Goal: Task Accomplishment & Management: Manage account settings

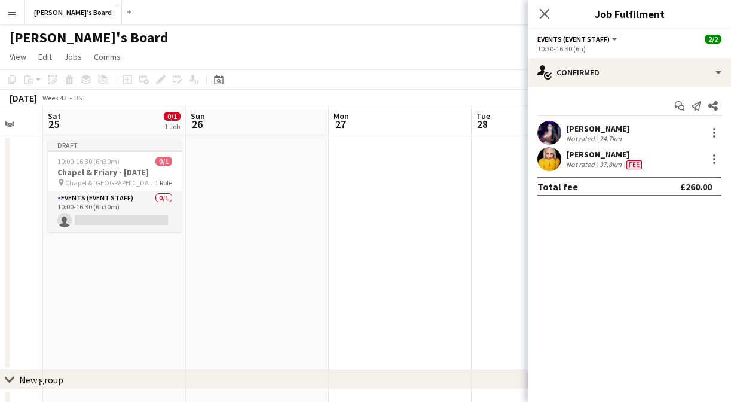
scroll to position [0, 240]
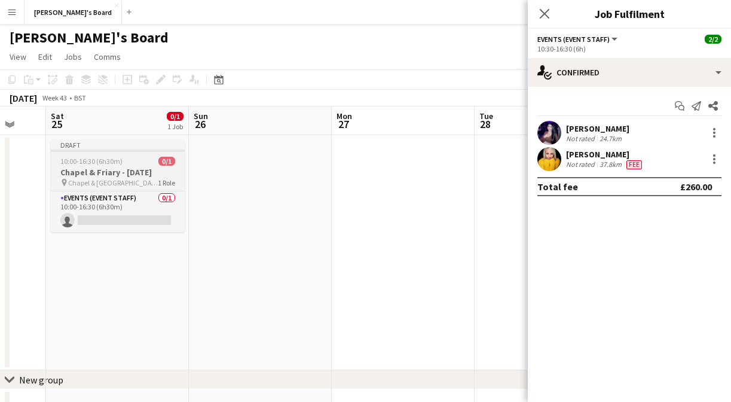
click at [170, 160] on span "0/1" at bounding box center [166, 161] width 17 height 9
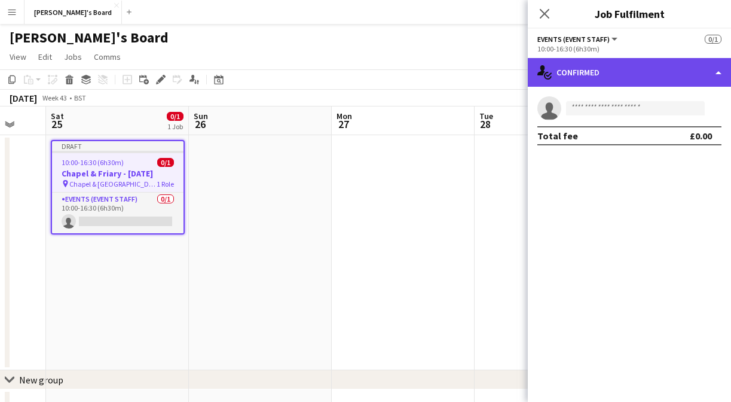
click at [603, 76] on div "single-neutral-actions-check-2 Confirmed" at bounding box center [629, 72] width 203 height 29
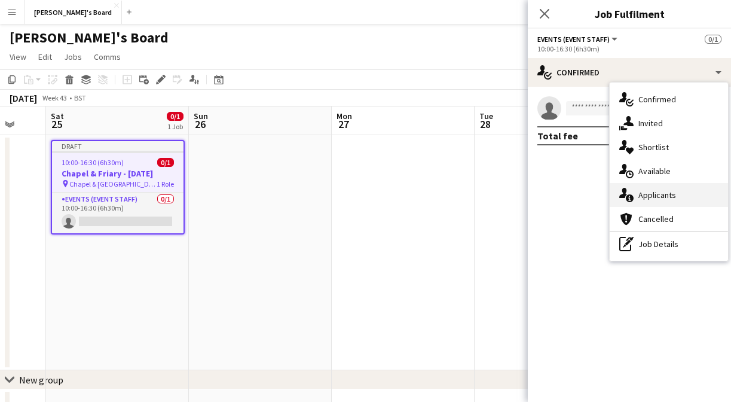
click at [659, 195] on span "Applicants" at bounding box center [657, 194] width 38 height 11
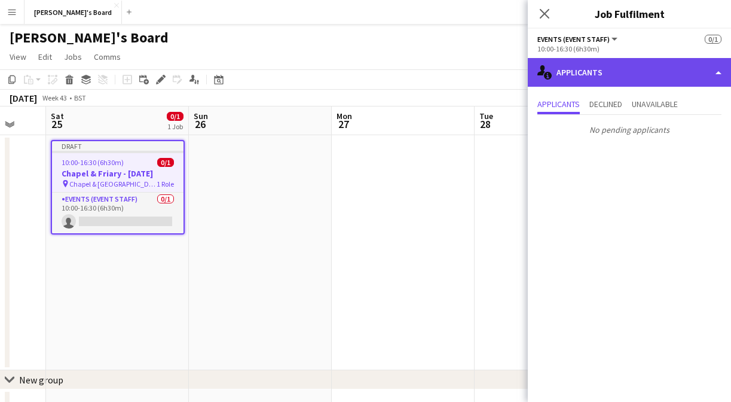
click at [554, 68] on div "single-neutral-actions-information Applicants" at bounding box center [629, 72] width 203 height 29
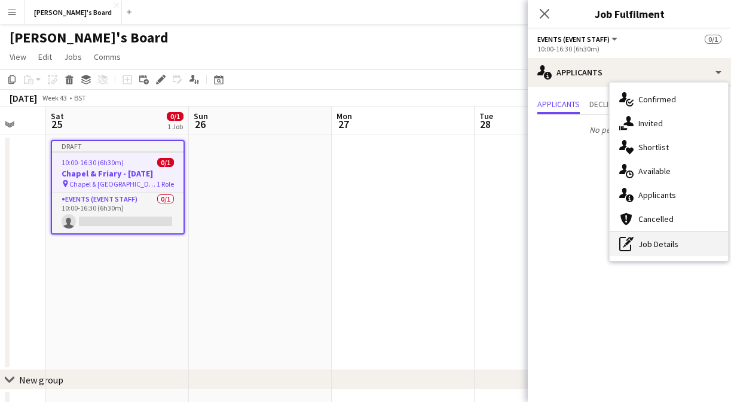
click at [678, 243] on div "pen-write Job Details" at bounding box center [669, 244] width 118 height 24
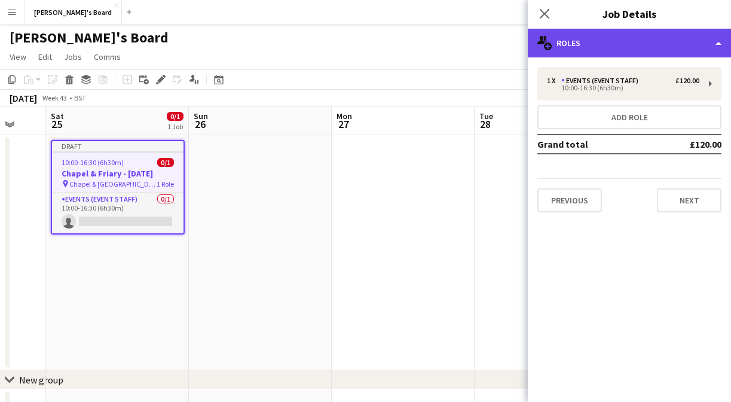
click at [693, 39] on div "multiple-users-add Roles" at bounding box center [629, 43] width 203 height 29
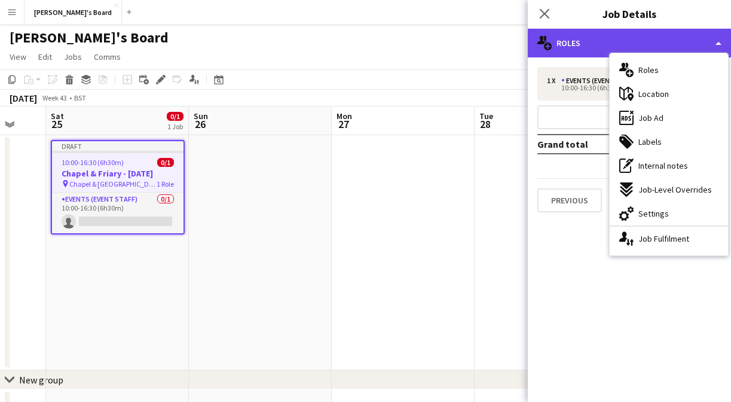
click at [668, 42] on div "multiple-users-add Roles" at bounding box center [629, 43] width 203 height 29
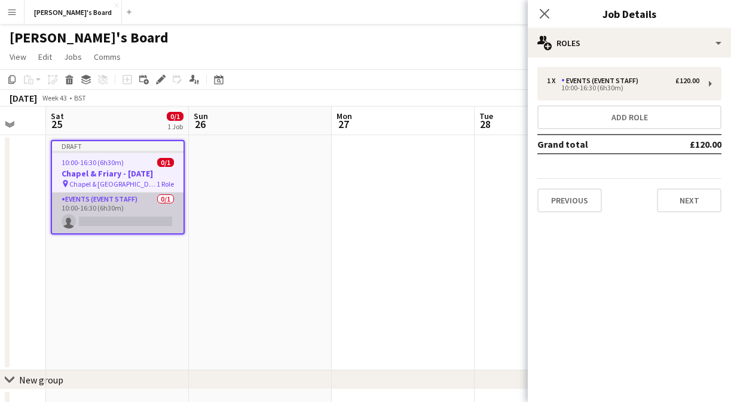
click at [135, 218] on app-card-role "Events (Event Staff) 0/1 10:00-16:30 (6h30m) single-neutral-actions" at bounding box center [118, 212] width 132 height 41
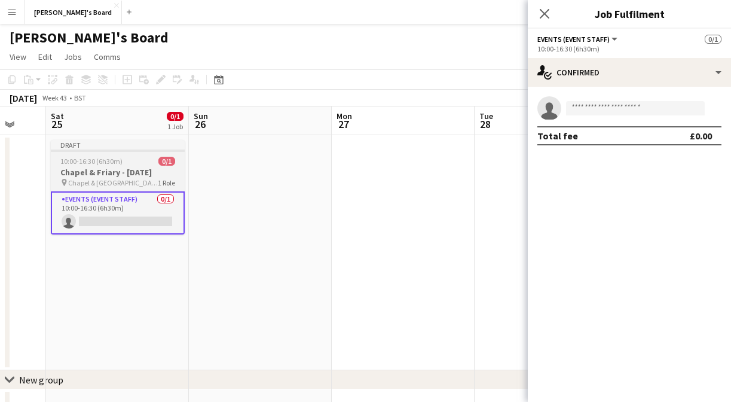
click at [142, 181] on span "Chapel & [GEOGRAPHIC_DATA]" at bounding box center [113, 182] width 90 height 9
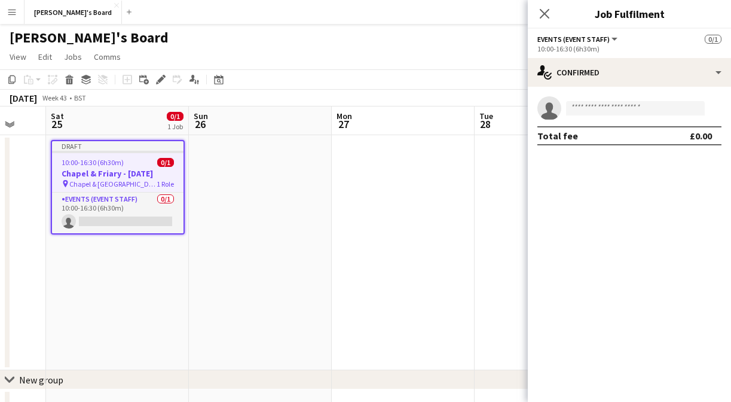
click at [136, 155] on app-job-card "Draft 10:00-16:30 (6h30m) 0/1 Chapel & Friary - [DATE] pin [GEOGRAPHIC_DATA] 1 …" at bounding box center [118, 187] width 134 height 94
click at [132, 143] on div "Draft" at bounding box center [118, 146] width 132 height 10
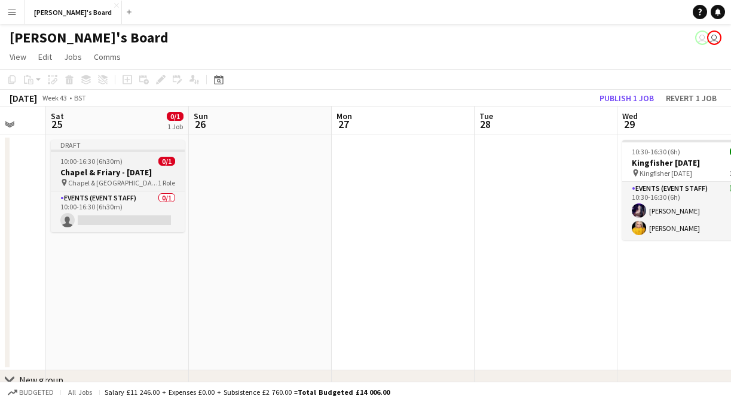
click at [127, 149] on div at bounding box center [118, 150] width 134 height 2
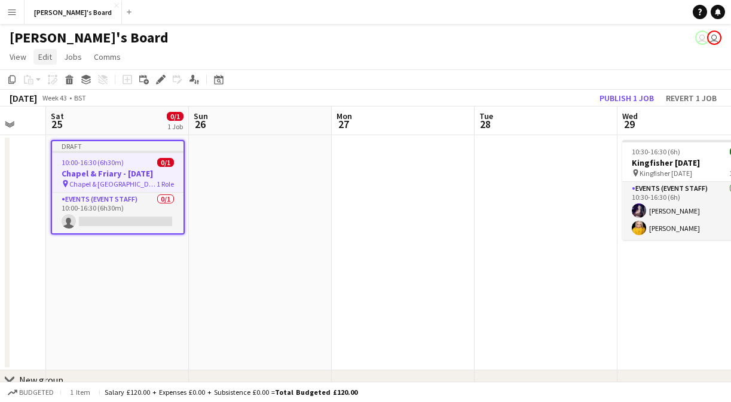
click at [50, 56] on span "Edit" at bounding box center [45, 56] width 14 height 11
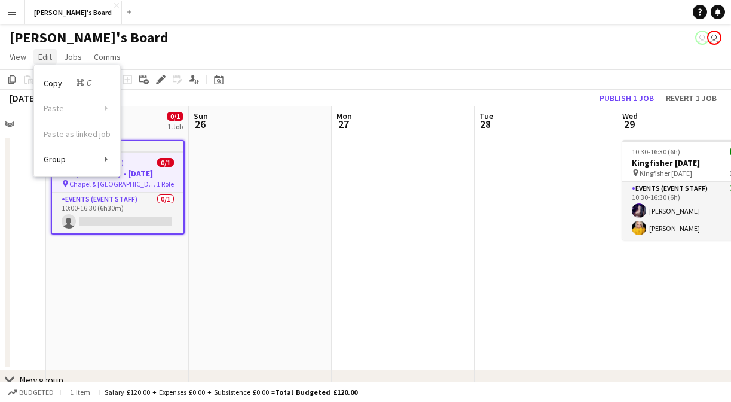
click at [50, 56] on span "Edit" at bounding box center [45, 56] width 14 height 11
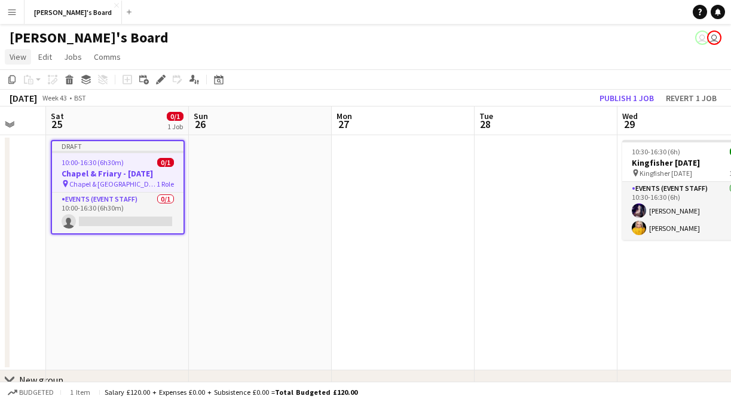
click at [15, 55] on span "View" at bounding box center [18, 56] width 17 height 11
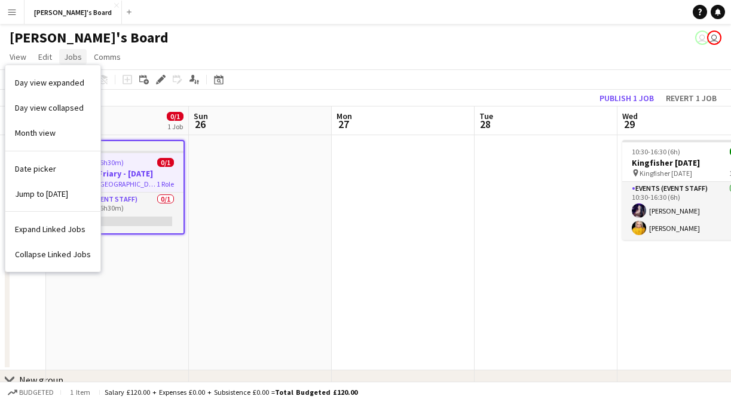
click at [82, 58] on link "Jobs" at bounding box center [72, 57] width 27 height 16
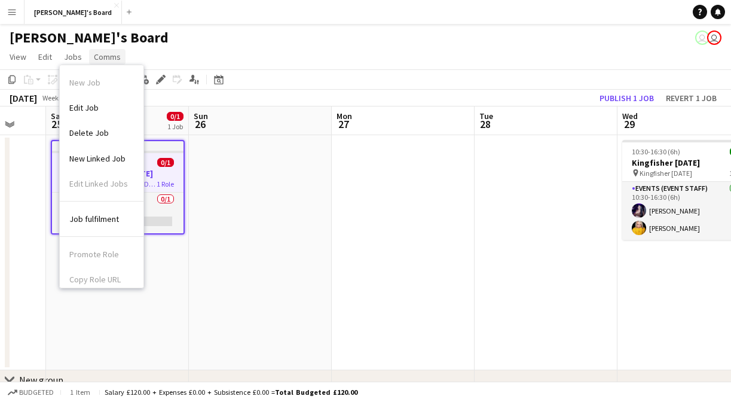
click at [111, 60] on span "Comms" at bounding box center [107, 56] width 27 height 11
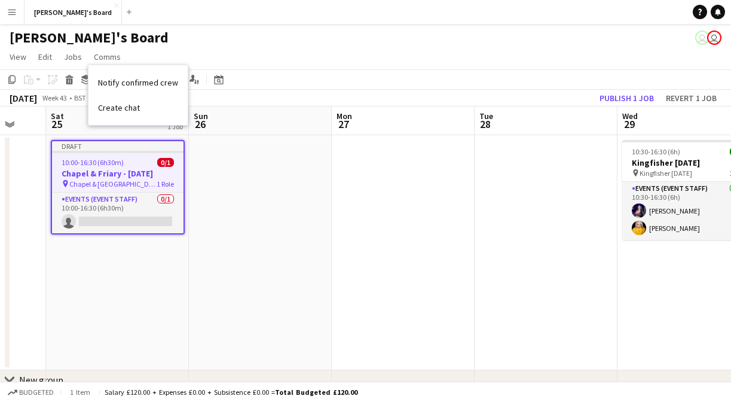
click at [148, 54] on app-page-menu "View Day view expanded Day view collapsed Month view Date picker Jump to [DATE]…" at bounding box center [365, 58] width 731 height 23
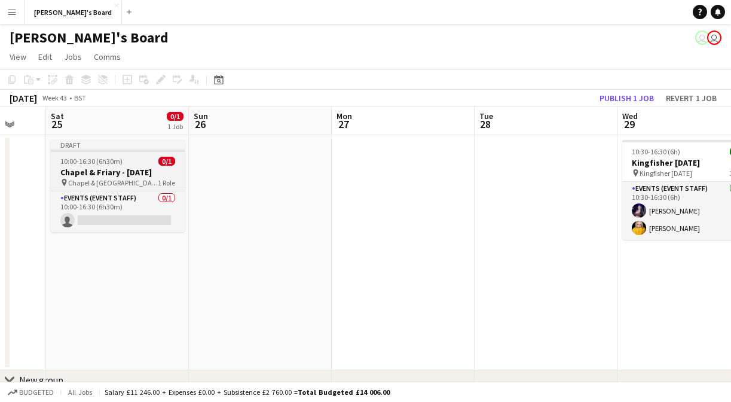
click at [95, 155] on app-job-card "Draft 10:00-16:30 (6h30m) 0/1 Chapel & Friary - [DATE] pin [GEOGRAPHIC_DATA] 1 …" at bounding box center [118, 186] width 134 height 92
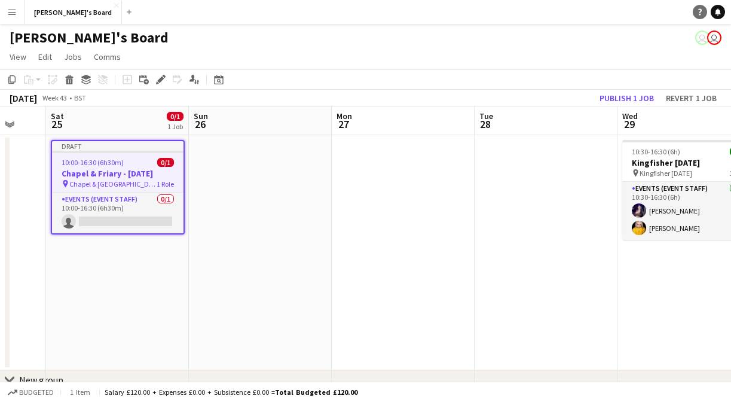
click at [698, 14] on icon "Help" at bounding box center [699, 11] width 7 height 7
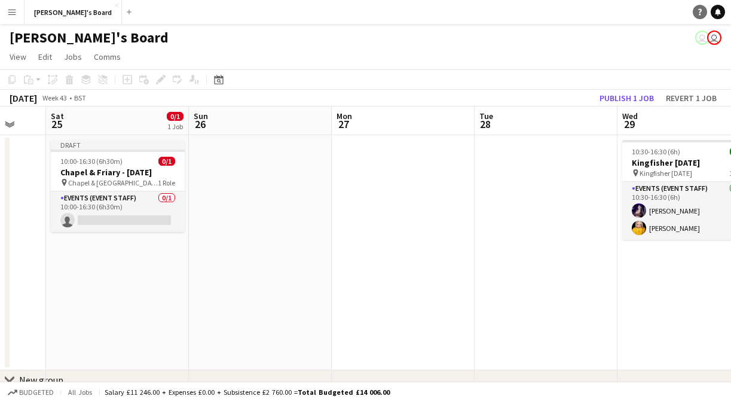
scroll to position [0, 0]
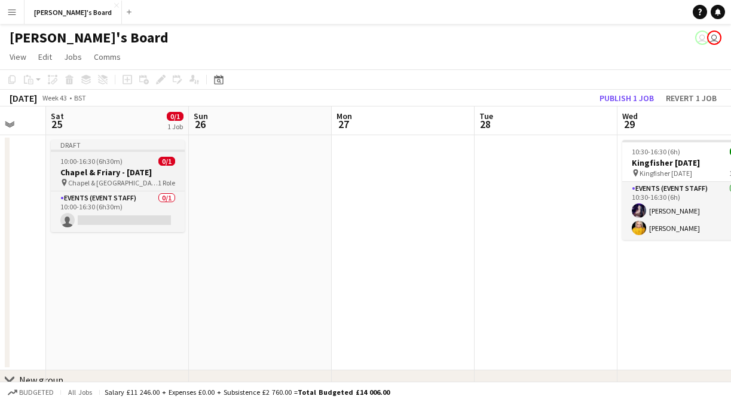
click at [111, 176] on h3 "Chapel & Friary - [DATE]" at bounding box center [118, 172] width 134 height 11
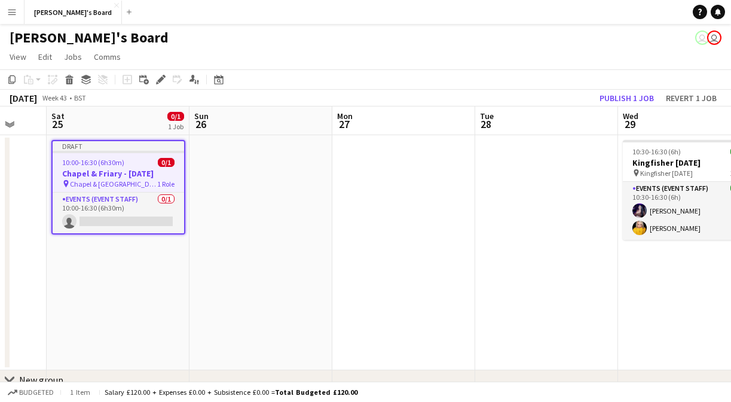
click at [115, 296] on app-date-cell "Draft 10:00-16:30 (6h30m) 0/1 Chapel & Friary - [DATE] pin [GEOGRAPHIC_DATA] 1 …" at bounding box center [118, 252] width 143 height 235
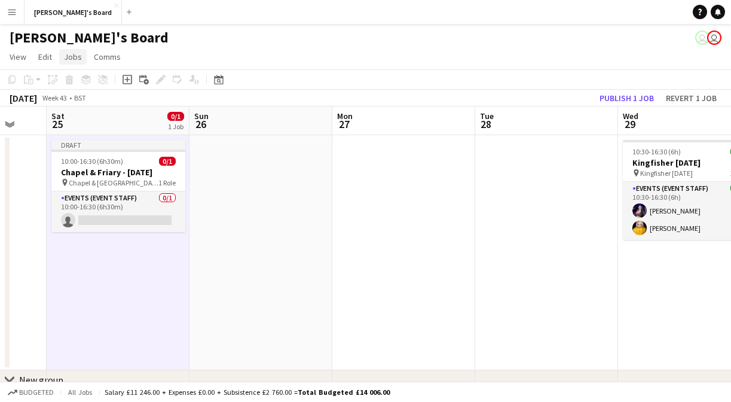
click at [72, 54] on span "Jobs" at bounding box center [73, 56] width 18 height 11
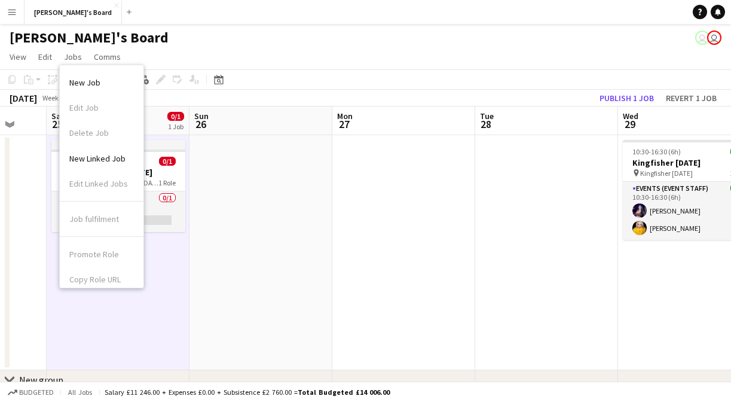
click at [148, 47] on app-page-menu "View Day view expanded Day view collapsed Month view Date picker Jump to [DATE]…" at bounding box center [365, 58] width 731 height 23
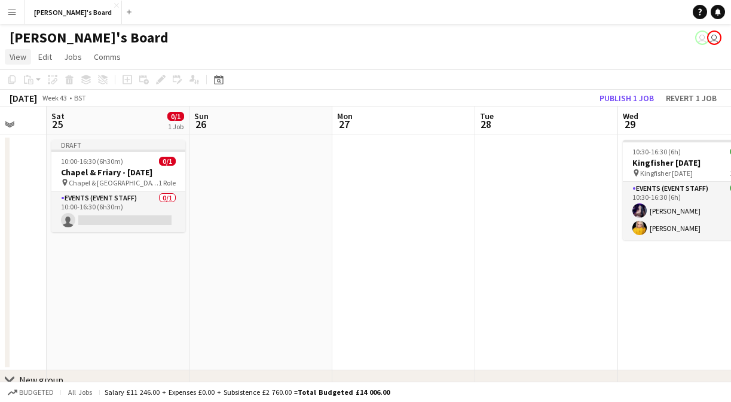
click at [26, 59] on link "View" at bounding box center [18, 57] width 26 height 16
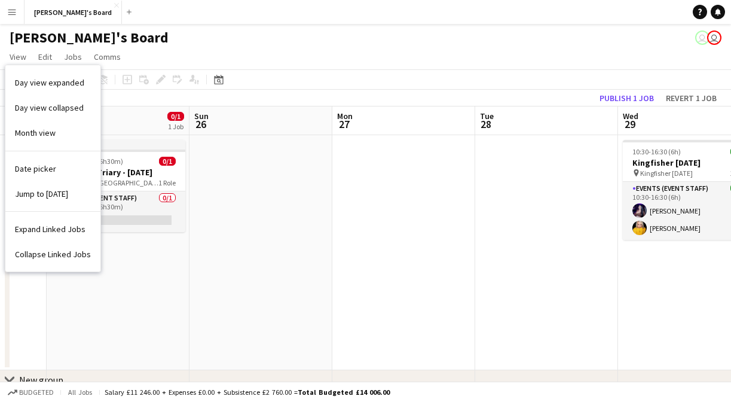
click at [198, 50] on app-page-menu "View Day view expanded Day view collapsed Month view Date picker Jump to [DATE]…" at bounding box center [365, 58] width 731 height 23
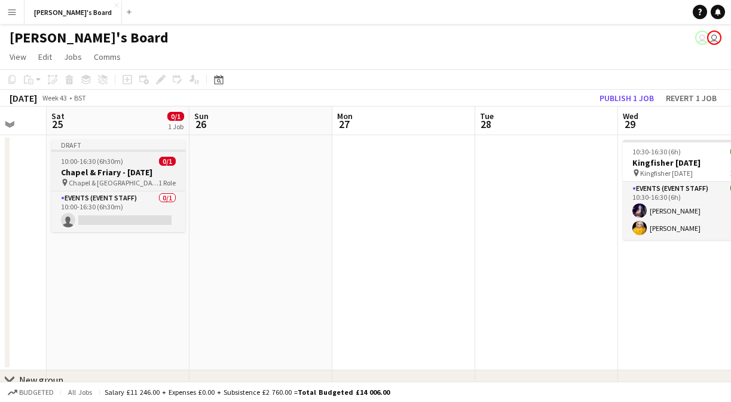
click at [122, 154] on app-job-card "Draft 10:00-16:30 (6h30m) 0/1 Chapel & Friary - [DATE] pin [GEOGRAPHIC_DATA] 1 …" at bounding box center [118, 186] width 134 height 92
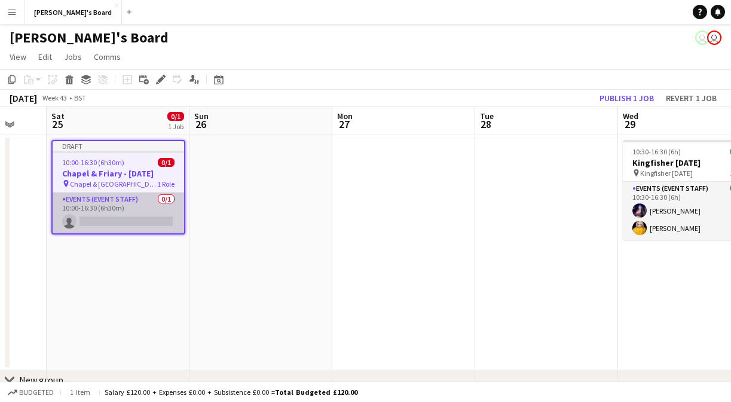
click at [124, 209] on app-card-role "Events (Event Staff) 0/1 10:00-16:30 (6h30m) single-neutral-actions" at bounding box center [119, 212] width 132 height 41
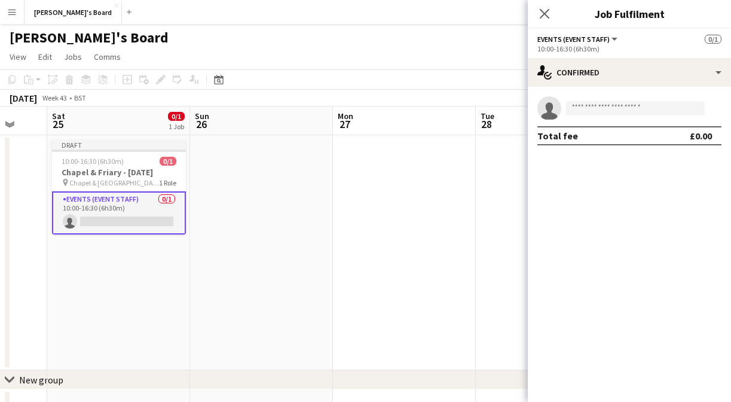
click at [126, 189] on app-job-card "Draft 10:00-16:30 (6h30m) 0/1 Chapel & Friary - [DATE] pin [GEOGRAPHIC_DATA] 1 …" at bounding box center [119, 187] width 134 height 94
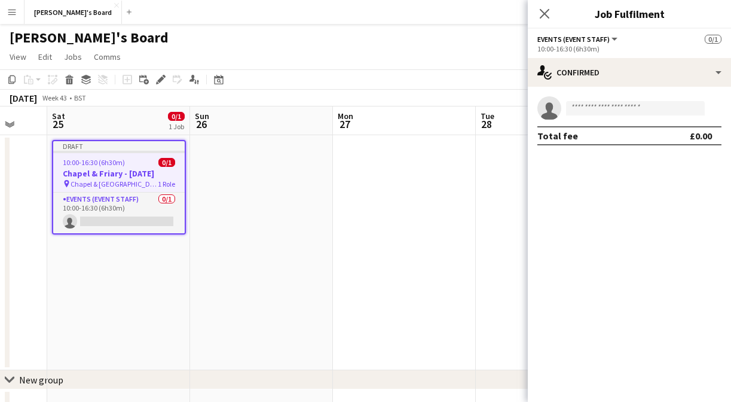
click at [126, 179] on span "Chapel & [GEOGRAPHIC_DATA]" at bounding box center [114, 183] width 87 height 9
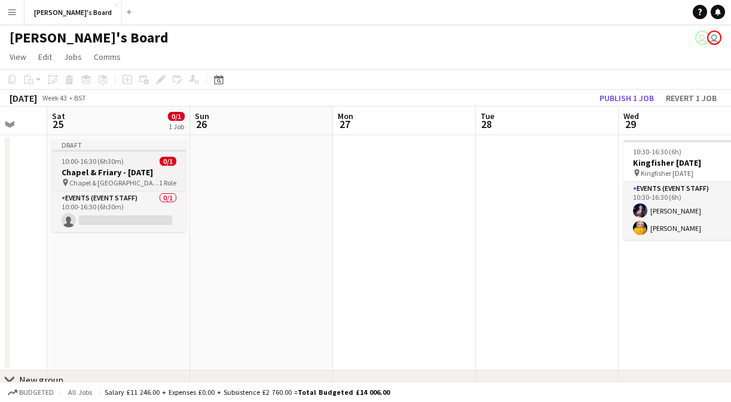
click at [121, 168] on h3 "Chapel & Friary - [DATE]" at bounding box center [119, 172] width 134 height 11
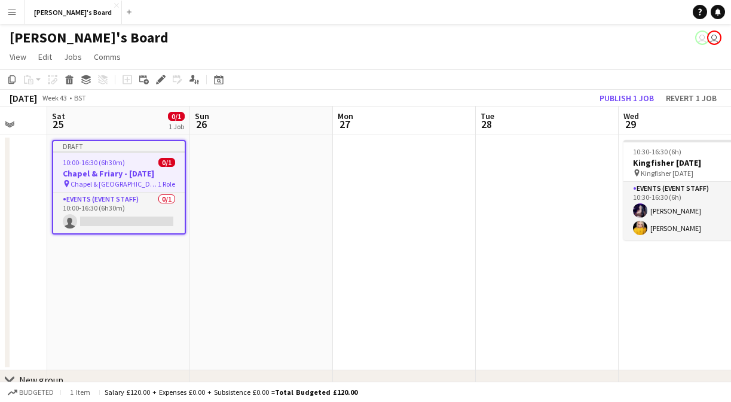
click at [108, 389] on div "Salary £120.00 + Expenses £0.00 + Subsistence £0.00 = Total Budgeted £120.00" at bounding box center [231, 391] width 253 height 9
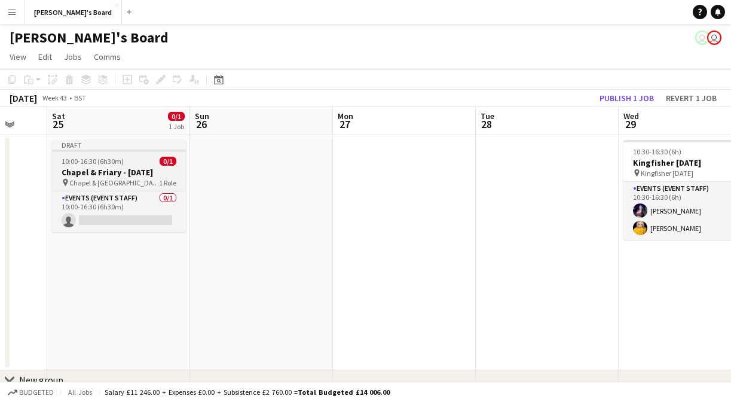
click at [120, 153] on app-job-card "Draft 10:00-16:30 (6h30m) 0/1 Chapel & Friary - [DATE] pin [GEOGRAPHIC_DATA] 1 …" at bounding box center [119, 186] width 134 height 92
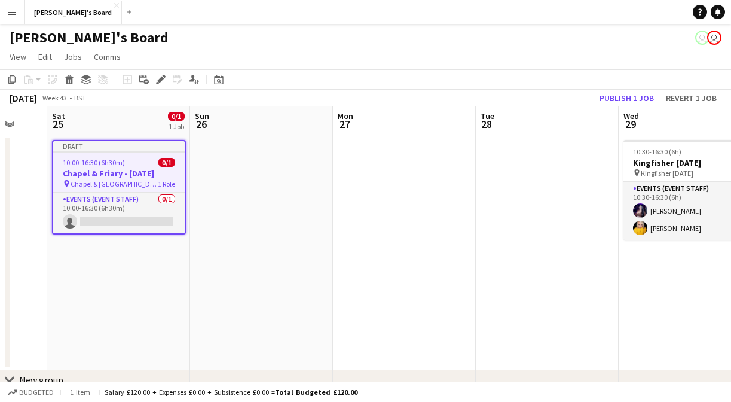
scroll to position [0, 381]
click at [41, 388] on span "Budgeted" at bounding box center [36, 392] width 35 height 8
click at [41, 388] on span "Confirmed" at bounding box center [37, 392] width 37 height 8
click at [42, 396] on span "Budgeted" at bounding box center [36, 392] width 35 height 8
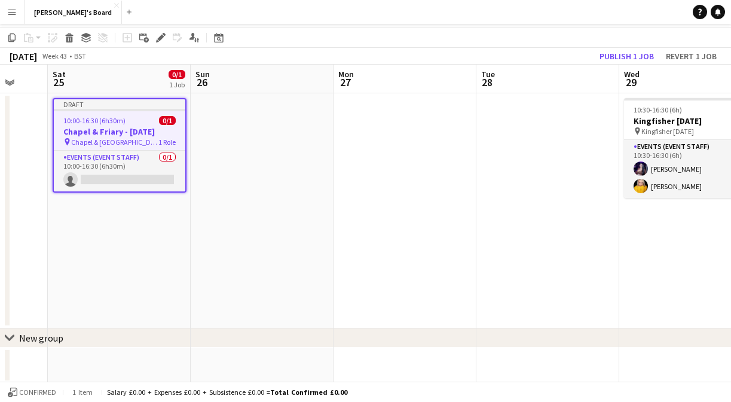
scroll to position [50, 0]
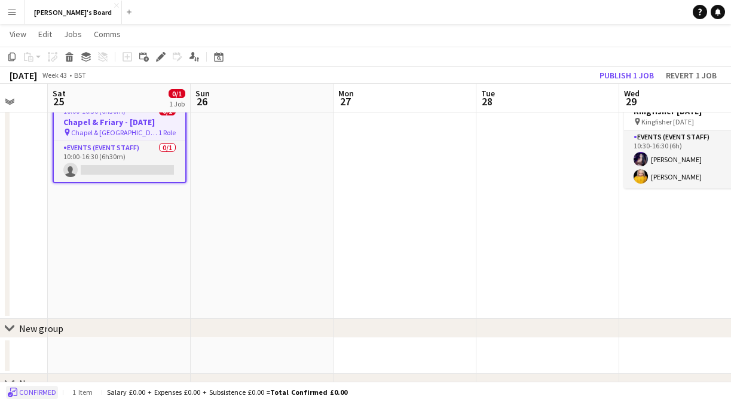
click at [38, 393] on span "Confirmed" at bounding box center [37, 392] width 37 height 8
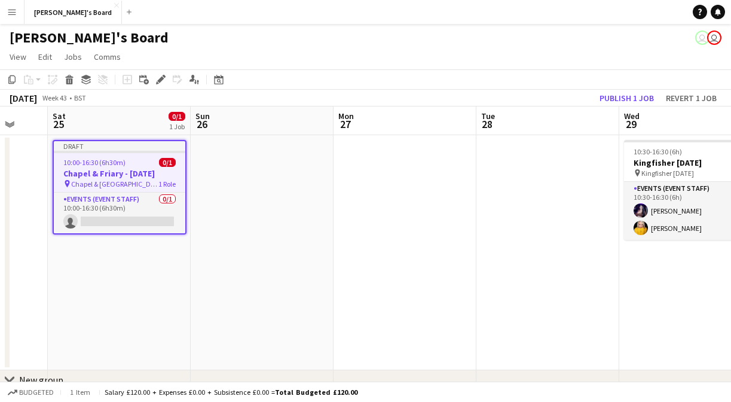
scroll to position [0, 0]
click at [30, 396] on button "Budgeted" at bounding box center [31, 392] width 50 height 13
click at [30, 396] on button "Confirmed" at bounding box center [32, 392] width 52 height 13
click at [629, 97] on button "Publish 1 job" at bounding box center [627, 98] width 64 height 16
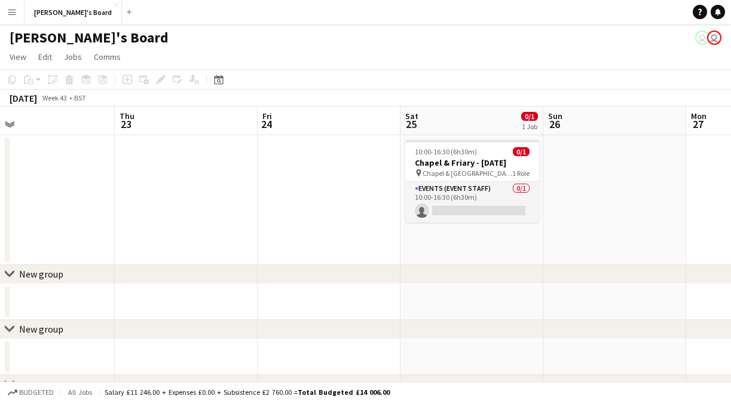
scroll to position [0, 460]
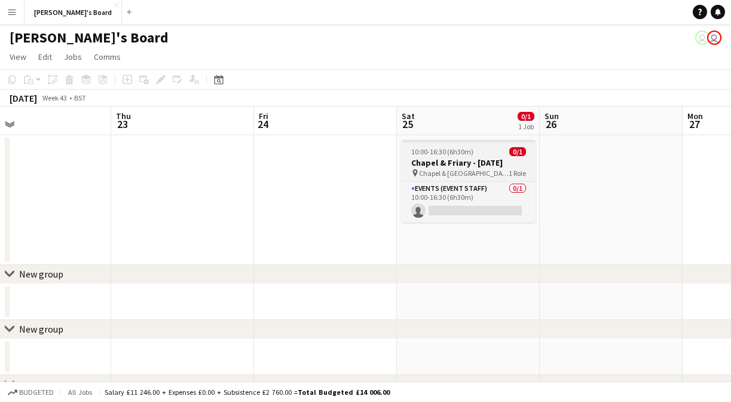
click at [456, 155] on span "10:00-16:30 (6h30m)" at bounding box center [442, 151] width 62 height 9
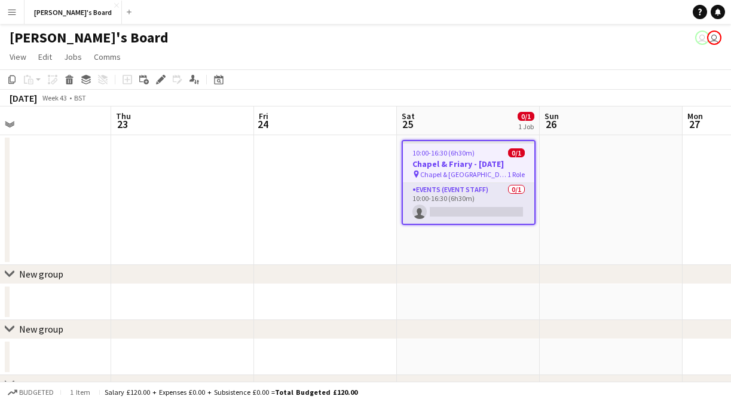
click at [473, 170] on span "Chapel & [GEOGRAPHIC_DATA]" at bounding box center [463, 174] width 87 height 9
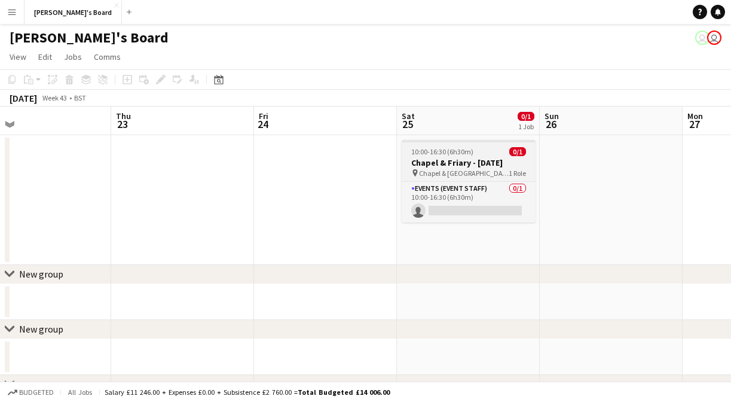
click at [473, 169] on span "Chapel & [GEOGRAPHIC_DATA]" at bounding box center [464, 173] width 90 height 9
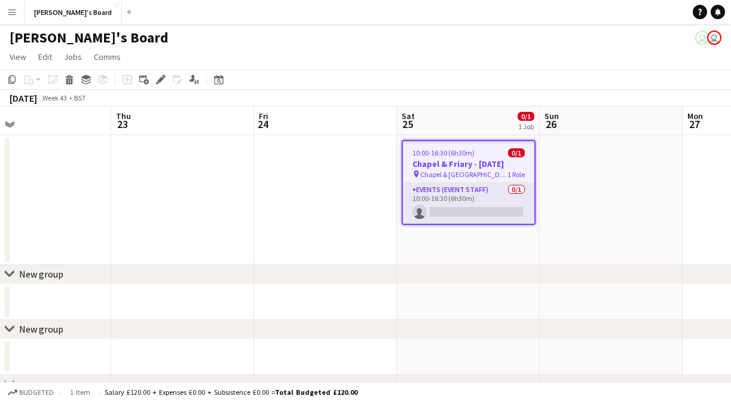
click at [514, 152] on span "0/1" at bounding box center [516, 152] width 17 height 9
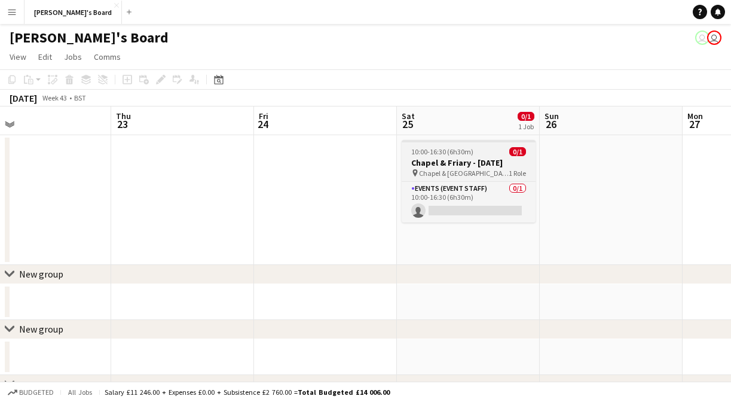
click at [514, 152] on span "0/1" at bounding box center [517, 151] width 17 height 9
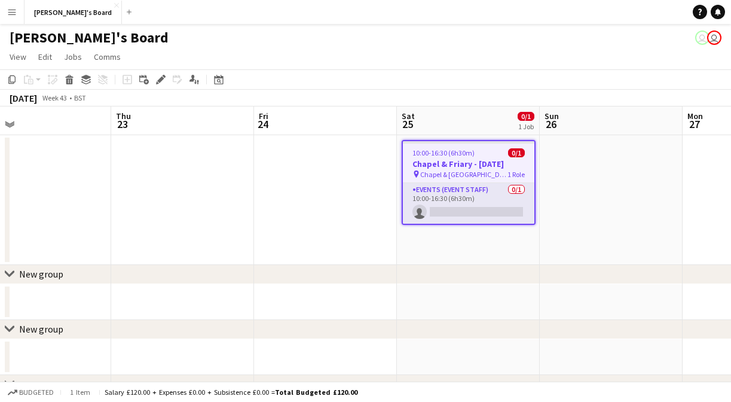
click at [509, 182] on app-job-card "10:00-16:30 (6h30m) 0/1 Chapel & Friary - Halloween pin Chapel & Friary Walk Sh…" at bounding box center [469, 182] width 134 height 85
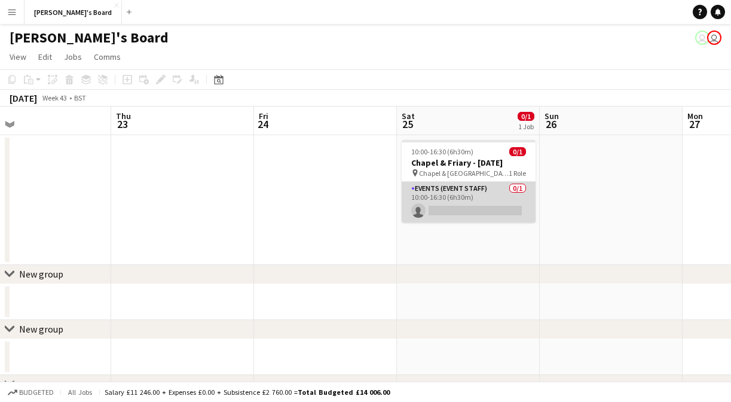
click at [507, 197] on app-card-role "Events (Event Staff) 0/1 10:00-16:30 (6h30m) single-neutral-actions" at bounding box center [469, 202] width 134 height 41
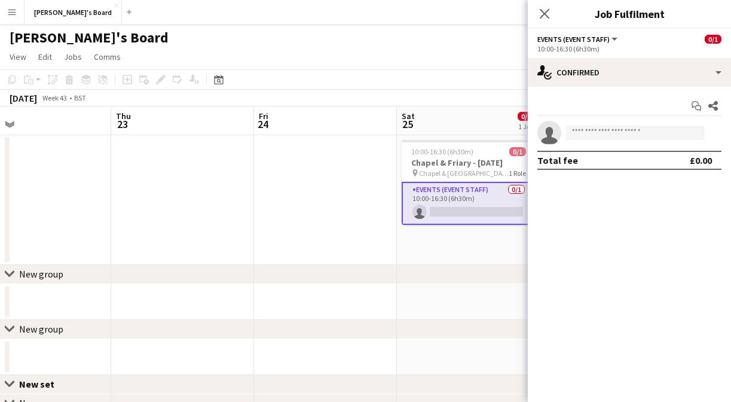
click at [514, 192] on app-card-role "Events (Event Staff) 0/1 10:00-16:30 (6h30m) single-neutral-actions" at bounding box center [469, 203] width 134 height 43
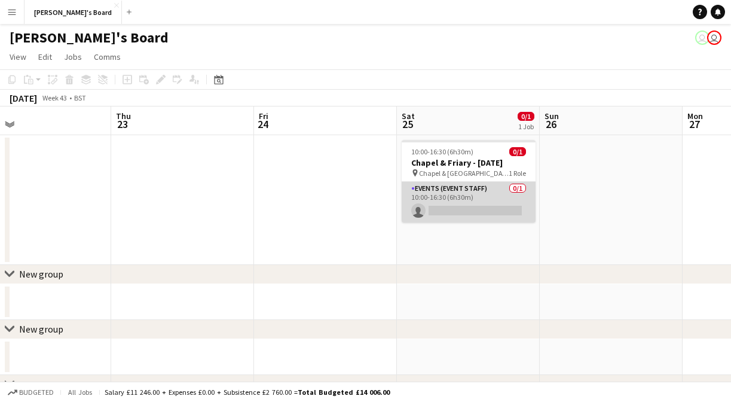
click at [499, 210] on app-card-role "Events (Event Staff) 0/1 10:00-16:30 (6h30m) single-neutral-actions" at bounding box center [469, 202] width 134 height 41
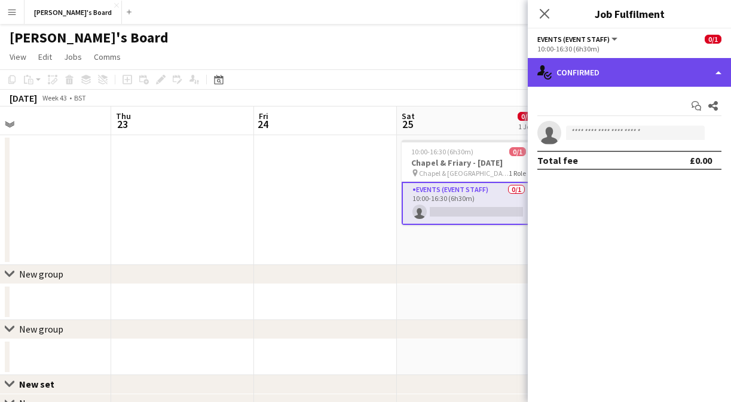
click at [623, 78] on div "single-neutral-actions-check-2 Confirmed" at bounding box center [629, 72] width 203 height 29
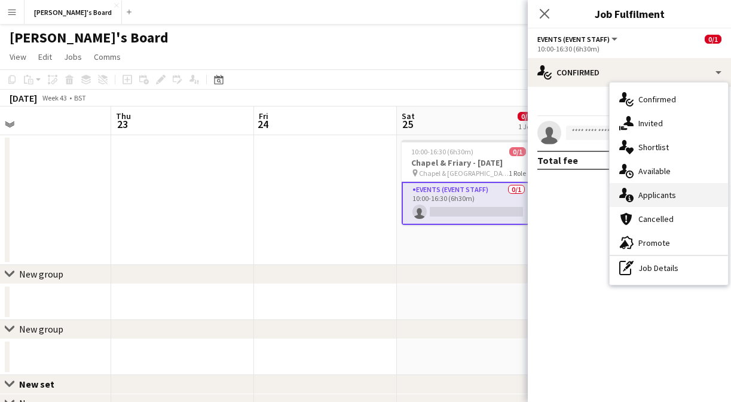
click at [644, 188] on div "single-neutral-actions-information Applicants" at bounding box center [669, 195] width 118 height 24
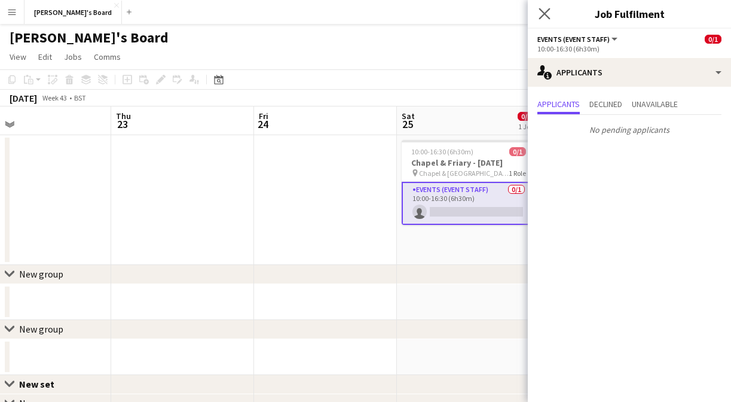
click at [548, 6] on app-icon "Close pop-in" at bounding box center [544, 13] width 17 height 17
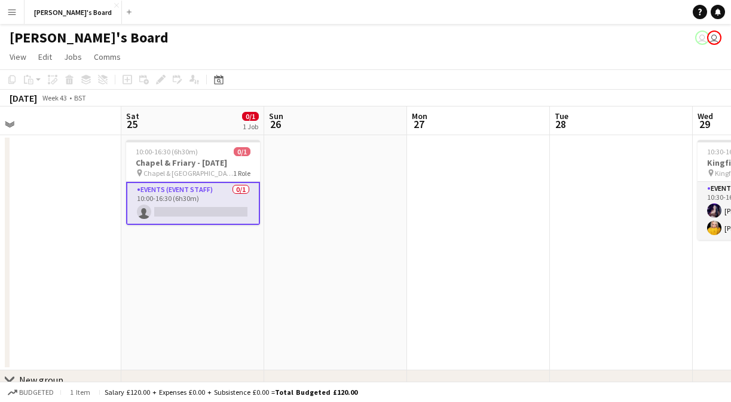
scroll to position [0, 453]
click at [690, 2] on app-navbar "Menu Boards Boards Boards All jobs Status Workforce Workforce My Workforce Recr…" at bounding box center [365, 12] width 731 height 24
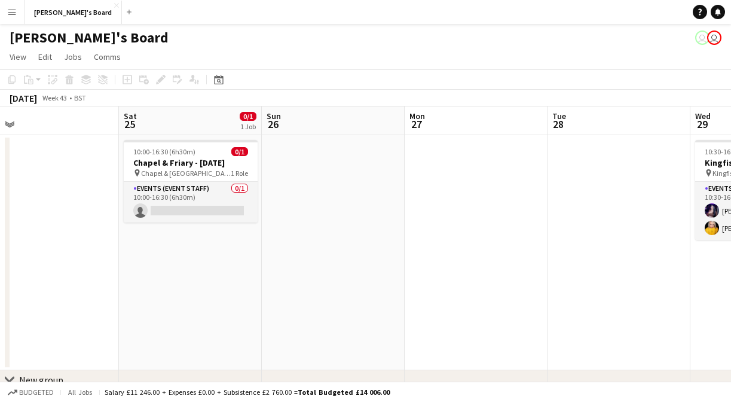
scroll to position [0, 0]
